Goal: Transaction & Acquisition: Book appointment/travel/reservation

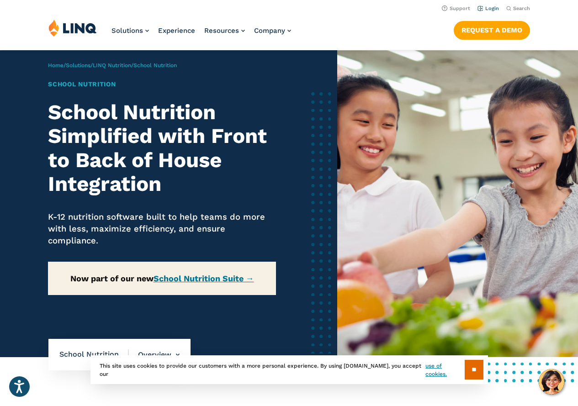
click at [497, 8] on link "Login" at bounding box center [488, 8] width 21 height 6
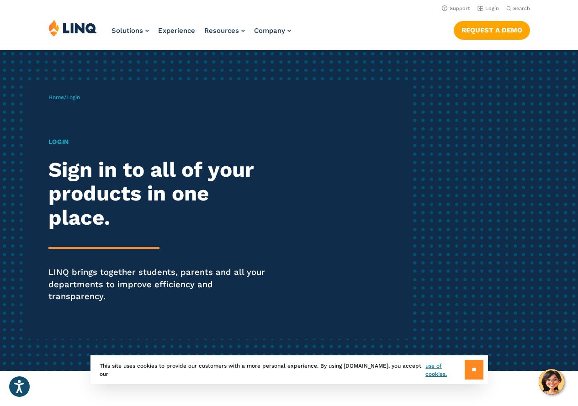
click at [465, 372] on input "**" at bounding box center [474, 370] width 19 height 20
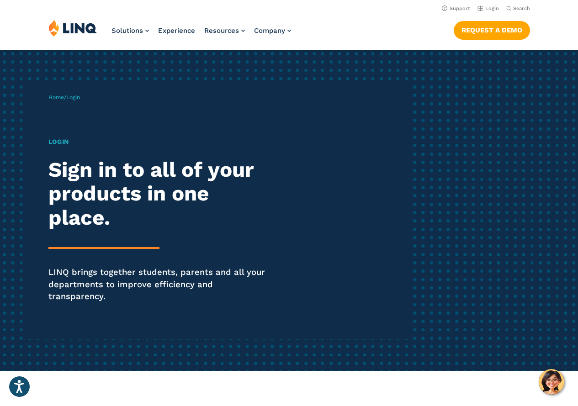
click at [57, 143] on h1 "Login" at bounding box center [159, 142] width 223 height 10
click at [78, 100] on span "Login" at bounding box center [73, 97] width 14 height 6
click at [483, 9] on link "Login" at bounding box center [488, 8] width 21 height 6
click at [22, 383] on icon "Open accessiBe: accessibility options, statement and help" at bounding box center [19, 386] width 11 height 15
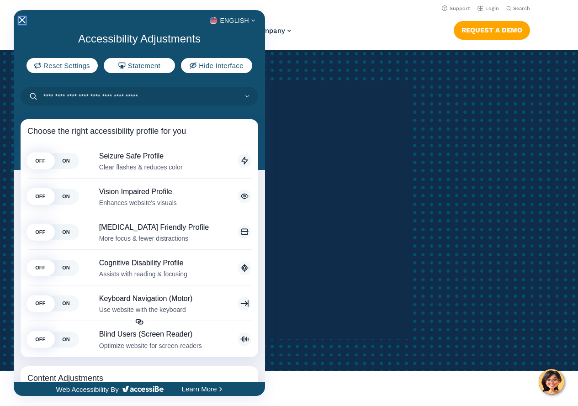
click at [21, 19] on icon "Close Accessibility Interface" at bounding box center [22, 20] width 6 height 6
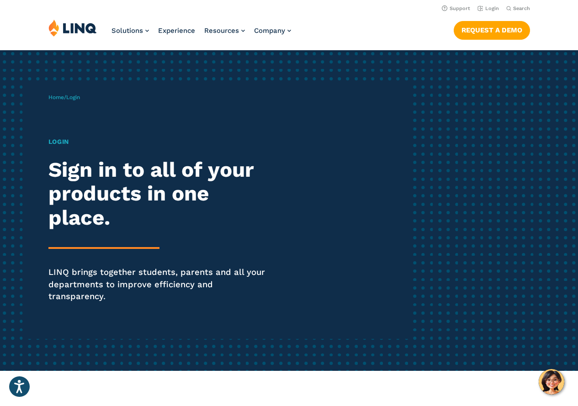
click at [51, 239] on div "Login Sign in to all of your products in one place. LINQ brings together studen…" at bounding box center [159, 232] width 223 height 191
click at [76, 97] on span "Login" at bounding box center [73, 97] width 14 height 6
click at [508, 33] on link "Request a Demo" at bounding box center [492, 30] width 76 height 18
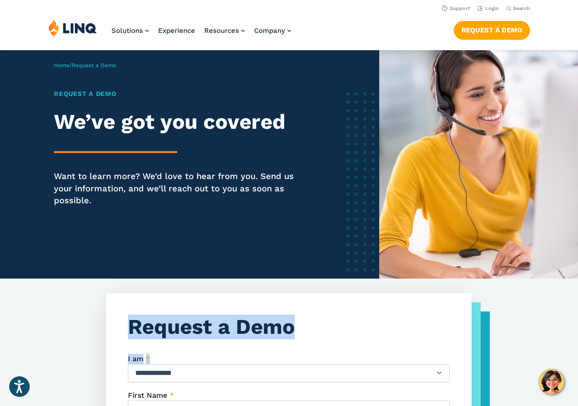
drag, startPoint x: 475, startPoint y: 336, endPoint x: 484, endPoint y: 382, distance: 47.1
click at [288, 382] on select "**********" at bounding box center [289, 373] width 322 height 18
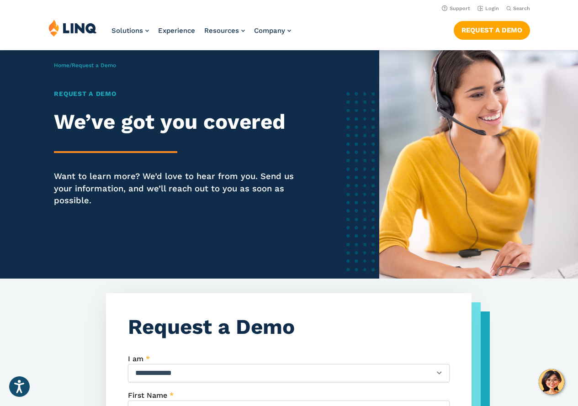
click at [486, 8] on link "Login" at bounding box center [488, 8] width 21 height 6
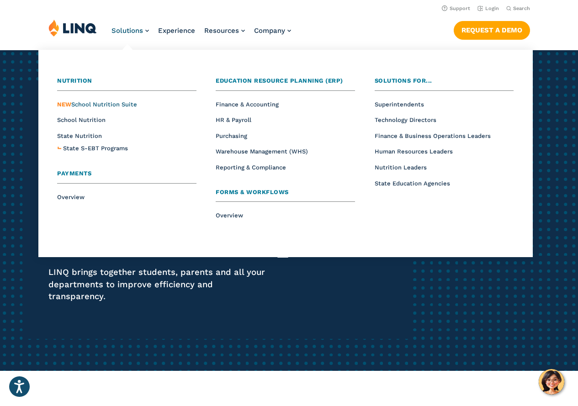
click at [110, 104] on span "NEW School Nutrition Suite" at bounding box center [97, 104] width 80 height 7
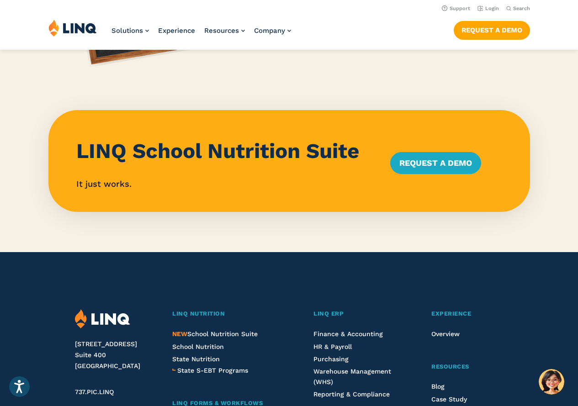
scroll to position [790, 0]
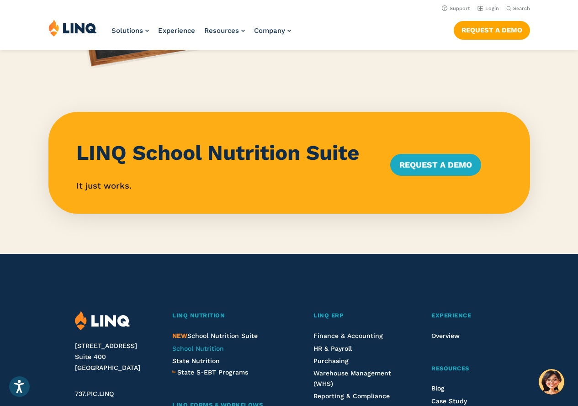
click at [204, 350] on span "School Nutrition" at bounding box center [198, 348] width 52 height 7
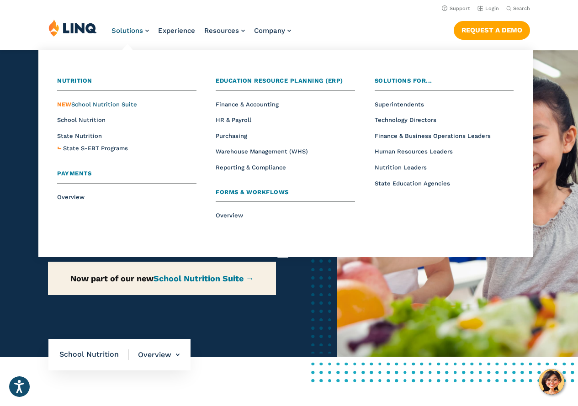
click at [112, 103] on span "NEW School Nutrition Suite" at bounding box center [97, 104] width 80 height 7
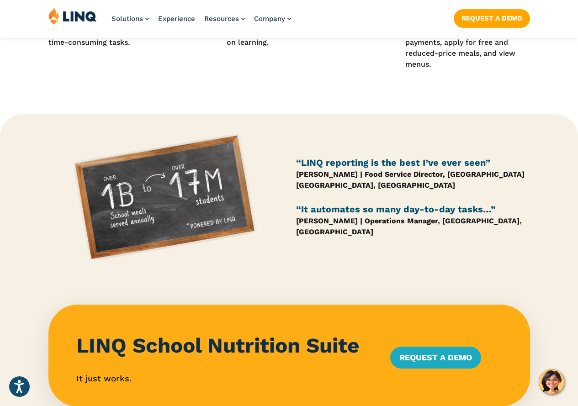
scroll to position [732, 0]
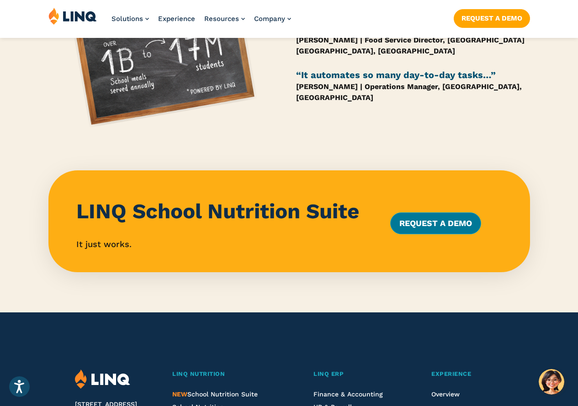
click at [443, 225] on link "Request a Demo" at bounding box center [435, 224] width 91 height 22
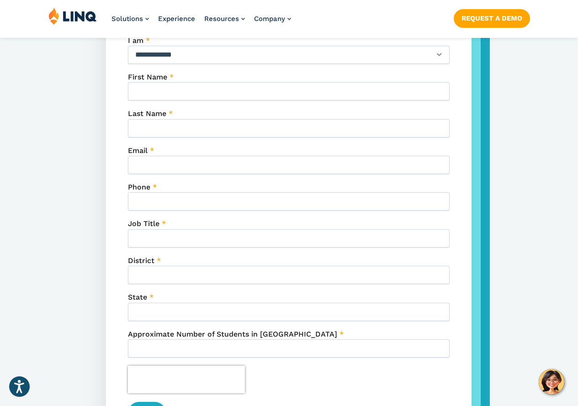
scroll to position [320, 0]
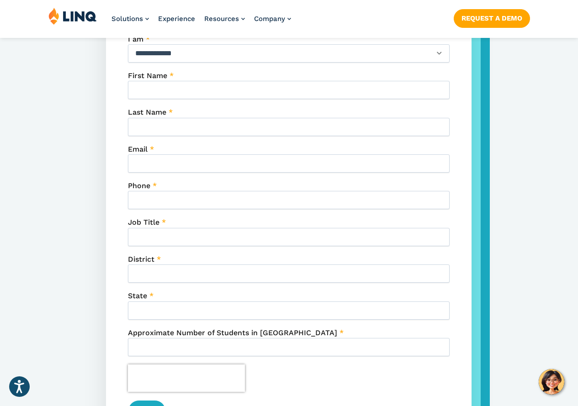
click at [437, 53] on div "**********" at bounding box center [289, 48] width 322 height 28
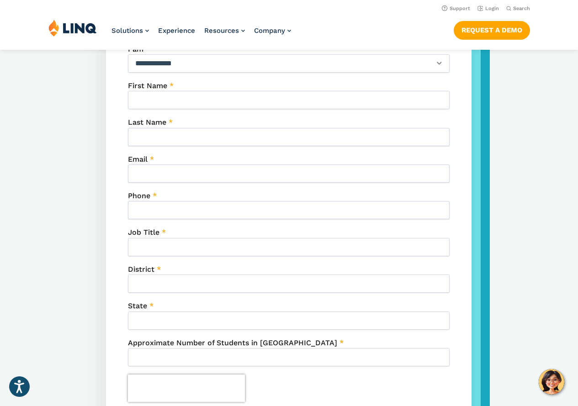
select select "**********"
click at [128, 54] on select "**********" at bounding box center [289, 63] width 322 height 18
click at [190, 104] on input "First Name *" at bounding box center [289, 100] width 322 height 18
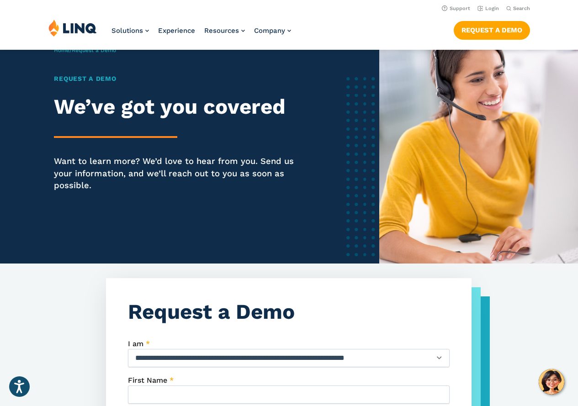
scroll to position [0, 0]
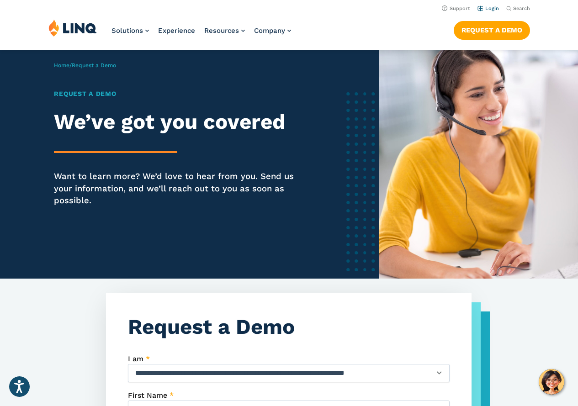
click at [492, 9] on link "Login" at bounding box center [488, 8] width 21 height 6
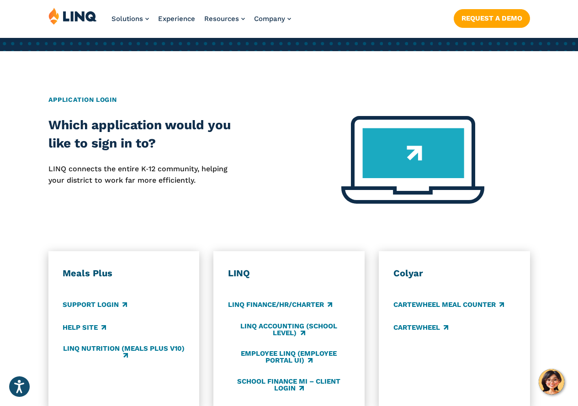
scroll to position [366, 0]
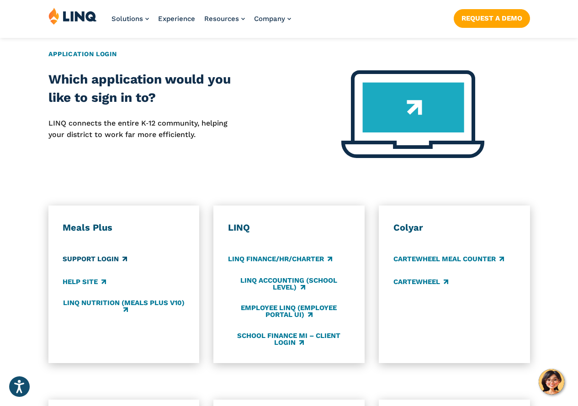
click at [75, 255] on link "Support Login" at bounding box center [95, 260] width 64 height 10
